Goal: Task Accomplishment & Management: Understand process/instructions

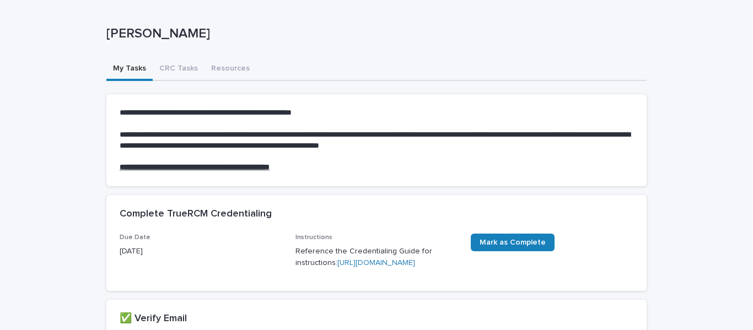
scroll to position [43, 0]
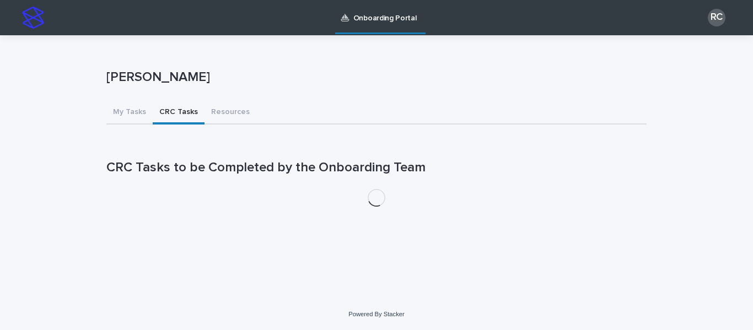
click at [175, 66] on div "Rhonda Clark Rhonda Clark Sorry, there was an error saving your record. Please …" at bounding box center [376, 125] width 540 height 180
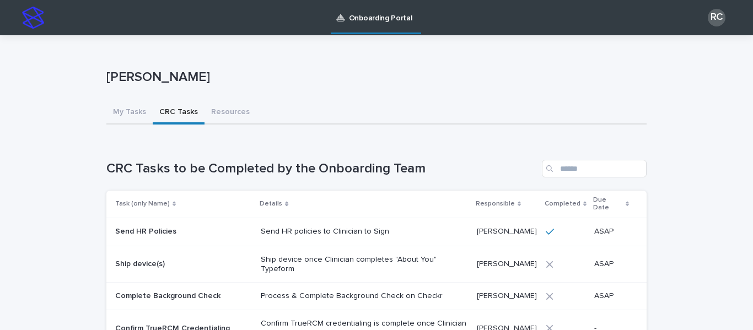
click at [36, 20] on img at bounding box center [33, 18] width 22 height 22
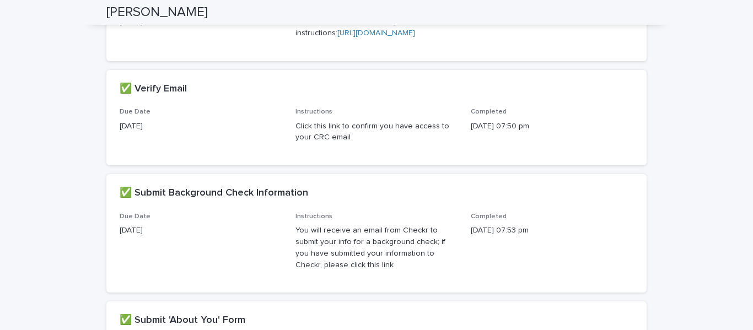
scroll to position [212, 0]
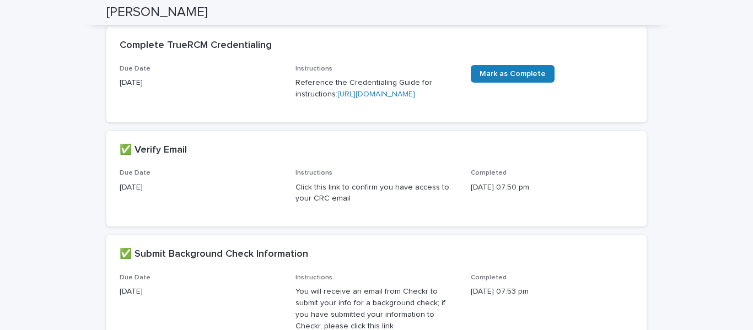
click at [342, 98] on link "[URL][DOMAIN_NAME]" at bounding box center [376, 94] width 78 height 8
